Goal: Task Accomplishment & Management: Complete application form

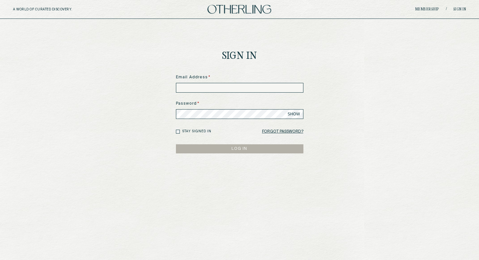
click at [304, 75] on div "Sign In Email Address * Password * SHOW Stay signed in Forgot Password? LOG IN" at bounding box center [240, 125] width 138 height 213
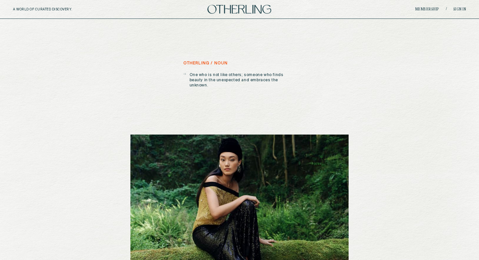
click at [433, 7] on div "Membership / Sign in" at bounding box center [390, 9] width 151 height 5
click at [431, 8] on link "Membership" at bounding box center [428, 9] width 24 height 4
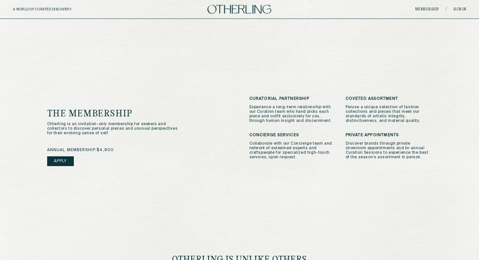
scroll to position [147, 0]
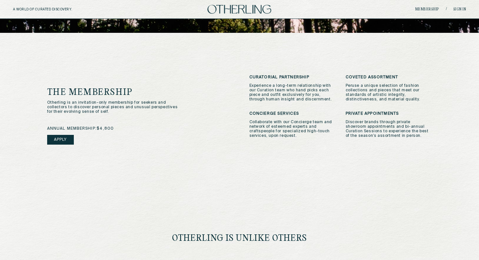
click at [66, 142] on link "Apply" at bounding box center [60, 140] width 27 height 10
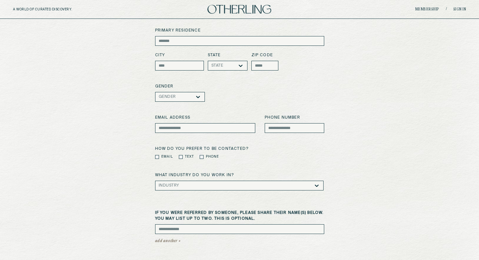
scroll to position [75, 0]
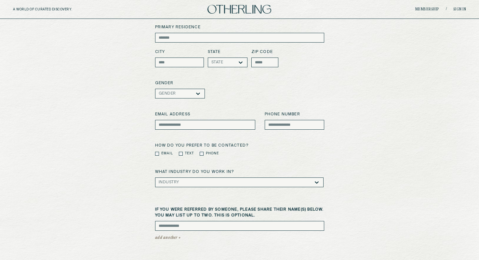
click at [197, 93] on icon at bounding box center [198, 94] width 4 height 2
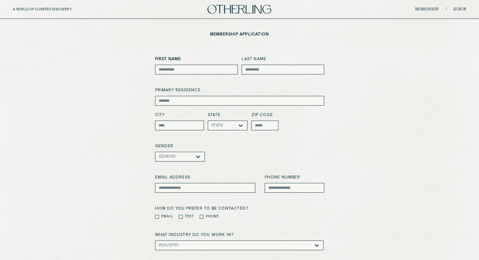
scroll to position [0, 0]
